Goal: Navigation & Orientation: Go to known website

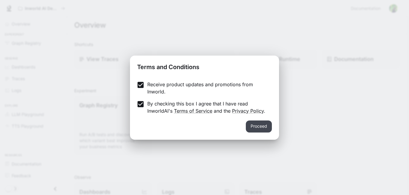
click at [255, 124] on button "Proceed" at bounding box center [259, 126] width 26 height 12
